Goal: Transaction & Acquisition: Subscribe to service/newsletter

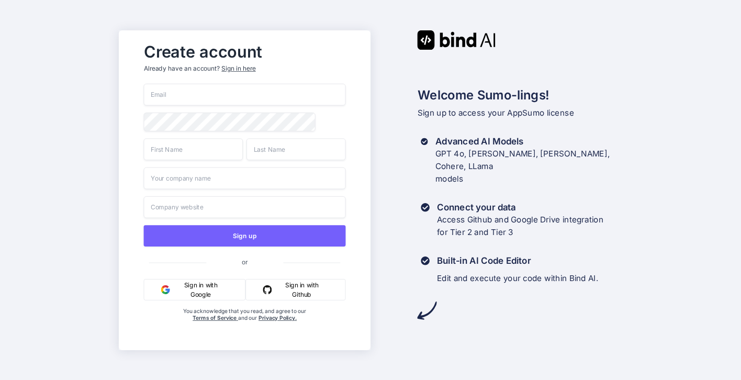
click at [171, 93] on input "email" at bounding box center [244, 95] width 202 height 22
type input "[PERSON_NAME][EMAIL_ADDRESS][PERSON_NAME][DOMAIN_NAME]"
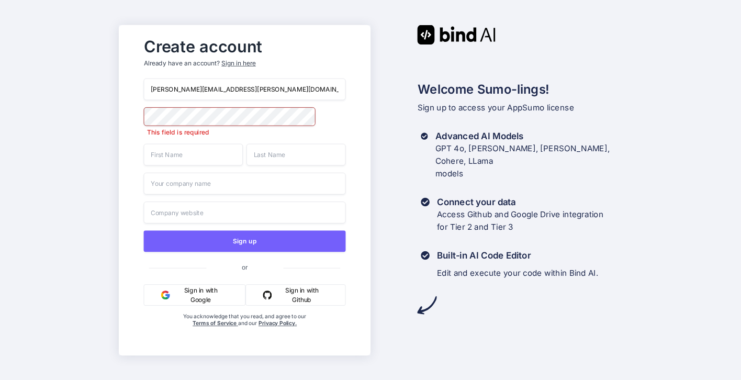
click at [202, 98] on div "[PERSON_NAME][EMAIL_ADDRESS][PERSON_NAME][DOMAIN_NAME] This field is required S…" at bounding box center [244, 213] width 202 height 270
click at [204, 88] on input "[PERSON_NAME][EMAIL_ADDRESS][PERSON_NAME][DOMAIN_NAME]" at bounding box center [244, 89] width 202 height 22
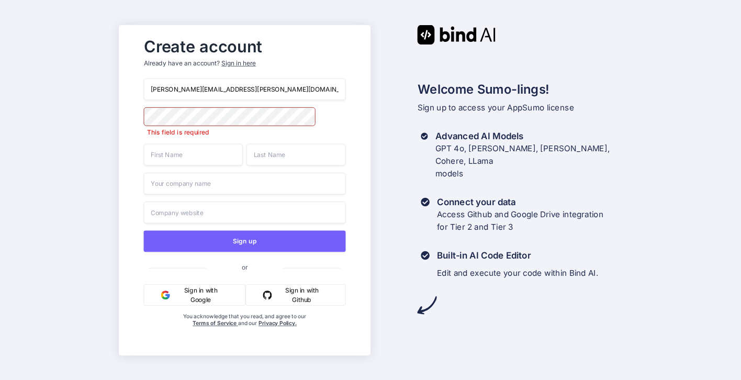
click at [193, 153] on input "text" at bounding box center [192, 154] width 99 height 22
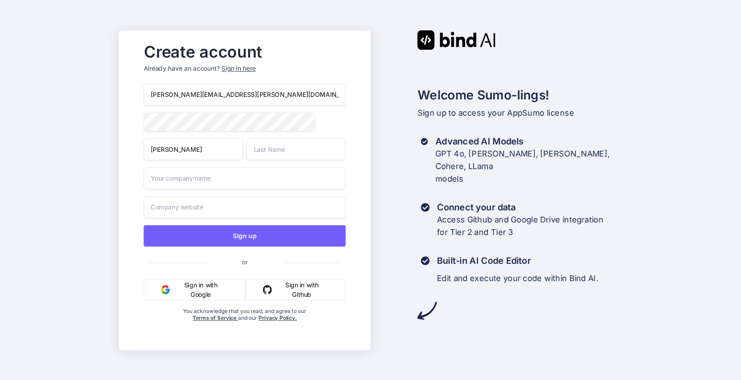
type input "[PERSON_NAME]"
type input "J"
type input "[PERSON_NAME]"
click at [171, 175] on input "text" at bounding box center [244, 178] width 202 height 22
type input "Praxis Health Labs"
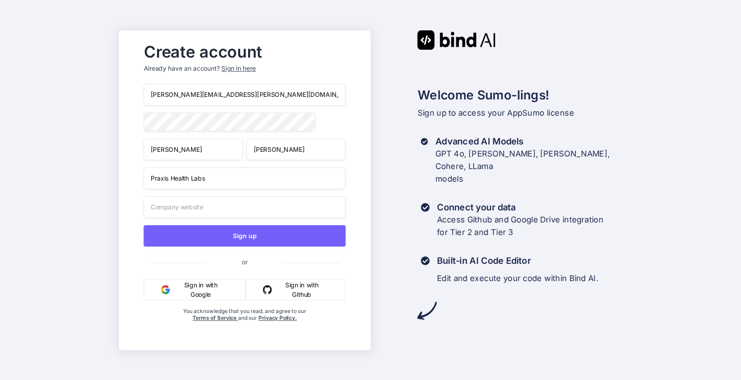
click at [180, 210] on input "text" at bounding box center [244, 207] width 202 height 22
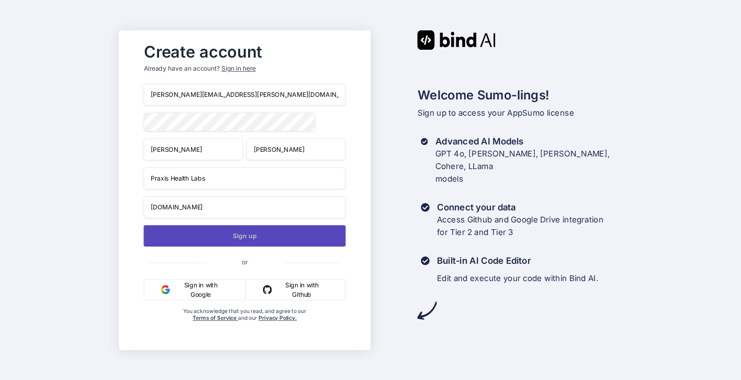
type input "[DOMAIN_NAME]"
click at [224, 240] on button "Sign up" at bounding box center [244, 235] width 202 height 21
